Goal: Find specific page/section: Locate item on page

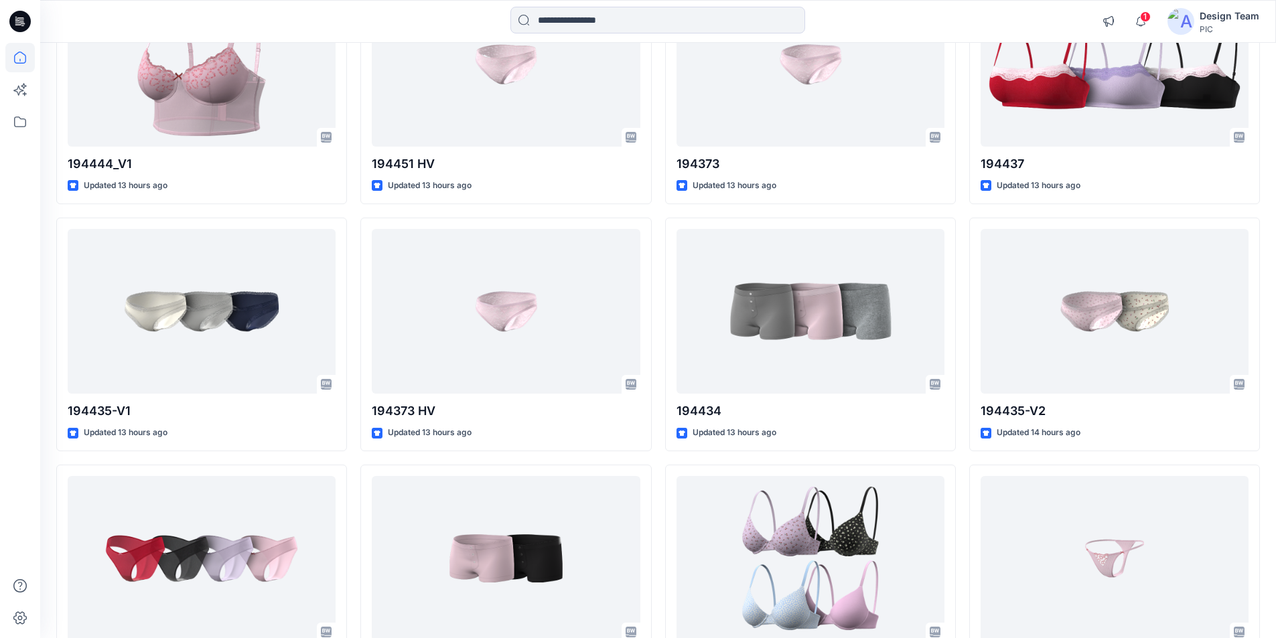
scroll to position [1192, 0]
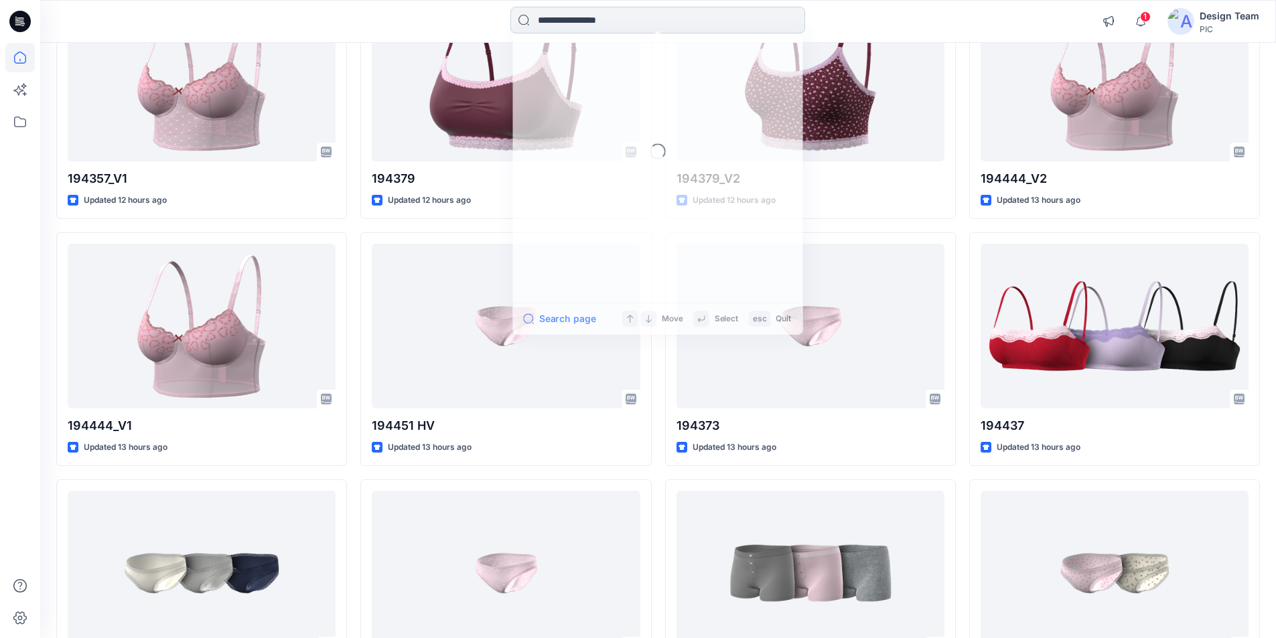
click at [686, 9] on input at bounding box center [657, 20] width 295 height 27
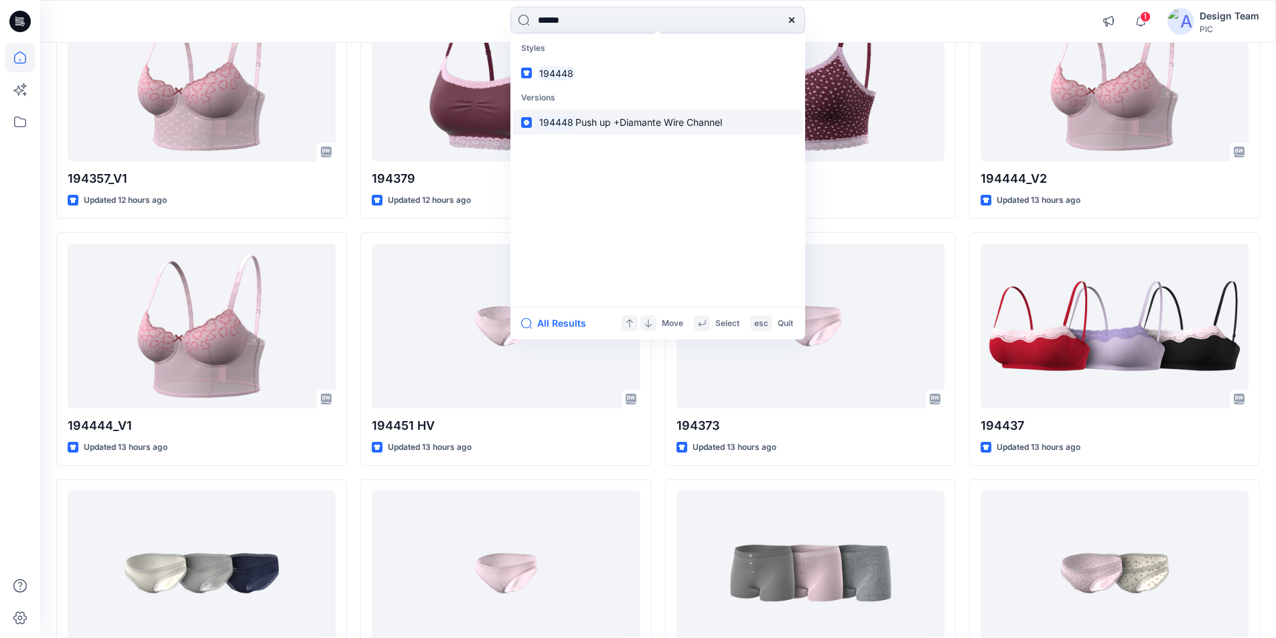
type input "******"
click at [554, 115] on mark "194448" at bounding box center [556, 122] width 38 height 15
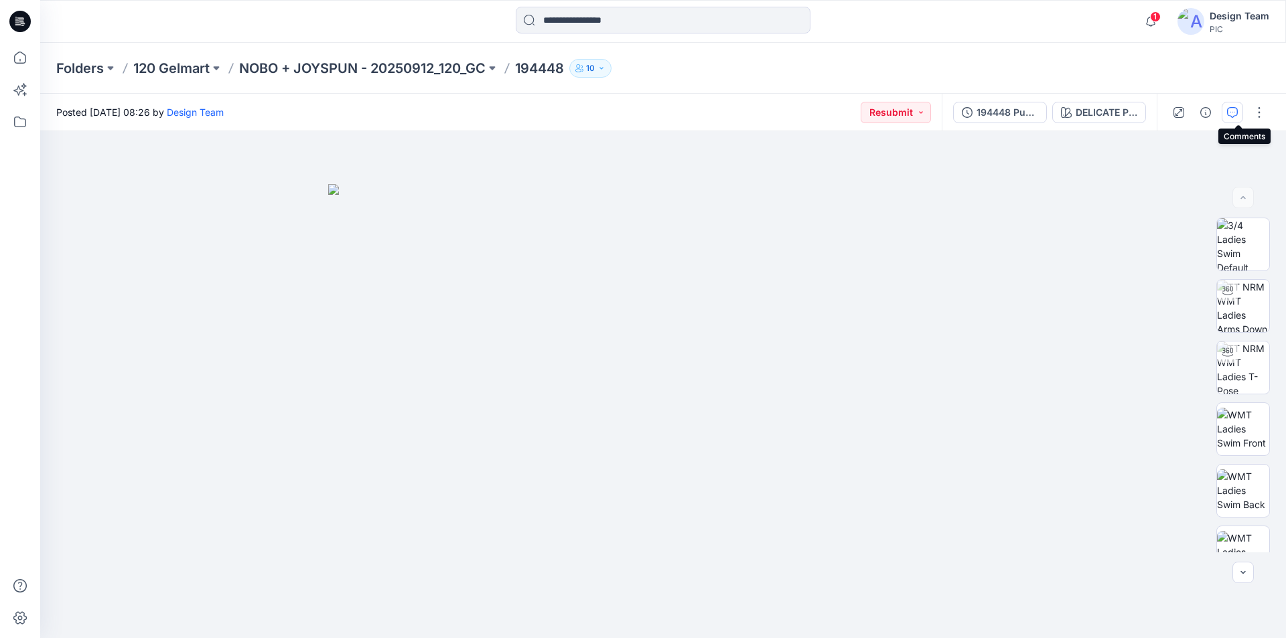
click at [1242, 115] on button "button" at bounding box center [1231, 112] width 21 height 21
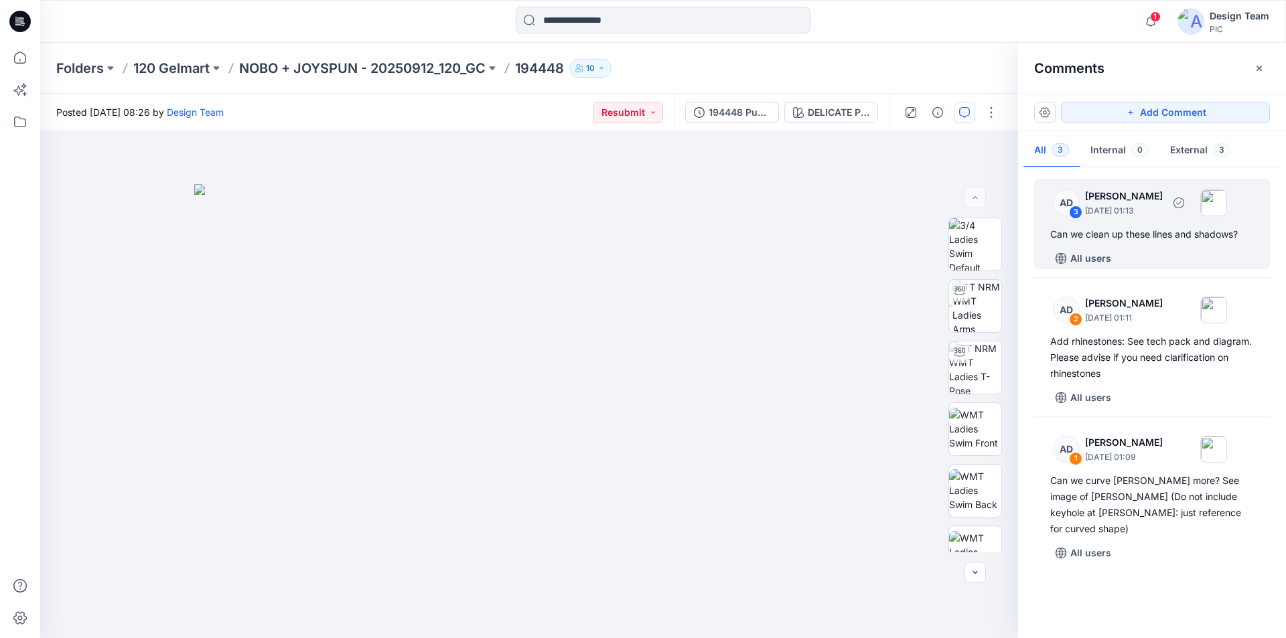
click at [1164, 244] on div "AD 3 [PERSON_NAME] [DATE] 01:13 Can we clean up these lines and shadows? All us…" at bounding box center [1152, 224] width 236 height 90
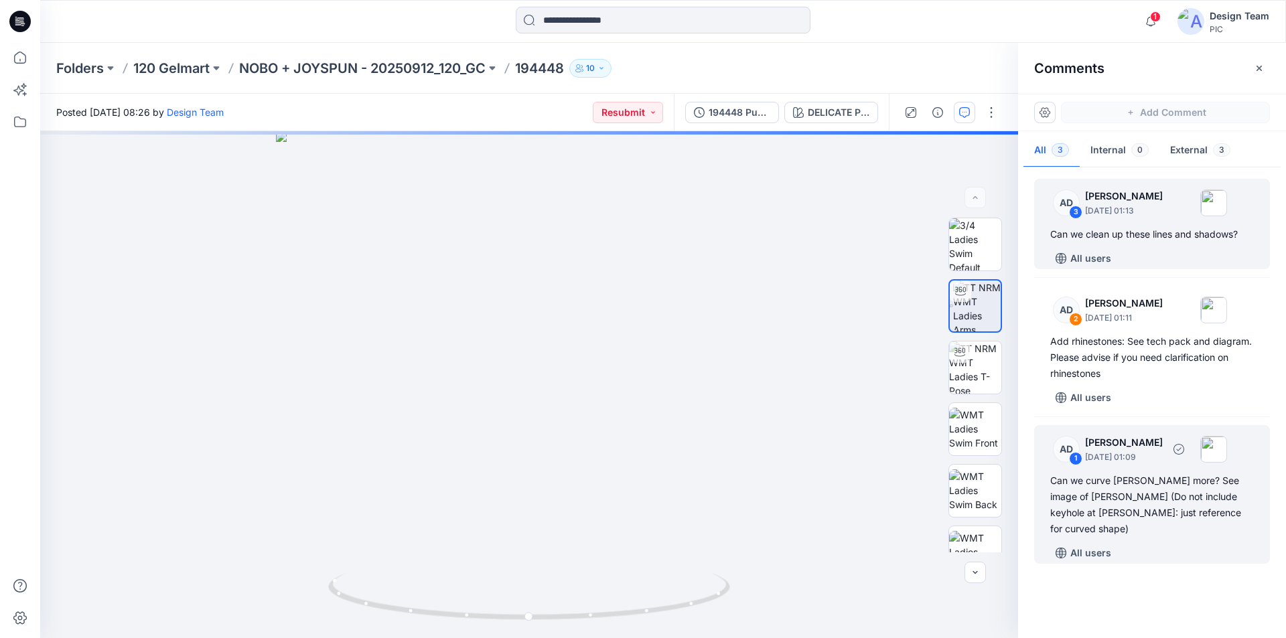
click at [1148, 473] on div "Can we curve [PERSON_NAME] more? See image of [PERSON_NAME] (Do not include key…" at bounding box center [1152, 505] width 204 height 64
